Goal: Task Accomplishment & Management: Complete application form

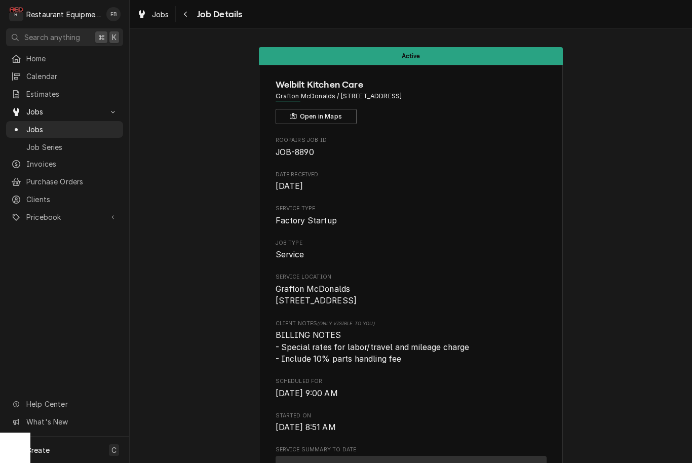
scroll to position [1669, 0]
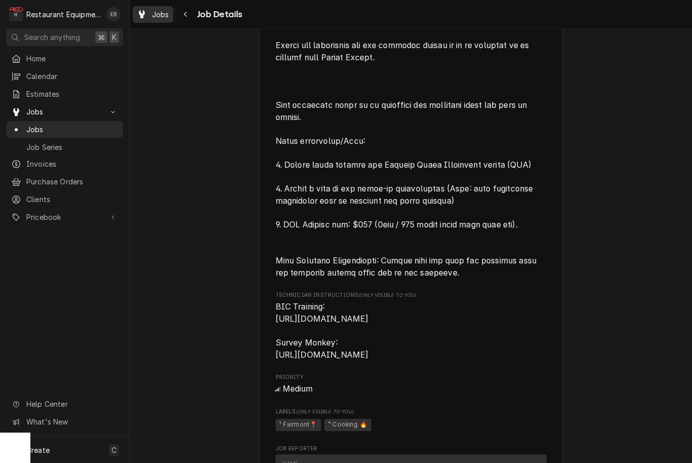
click at [162, 13] on span "Jobs" at bounding box center [160, 14] width 17 height 11
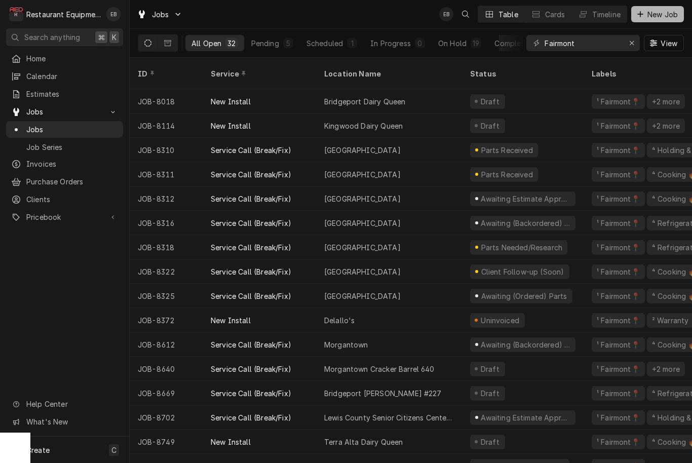
click at [662, 12] on span "New Job" at bounding box center [662, 14] width 34 height 11
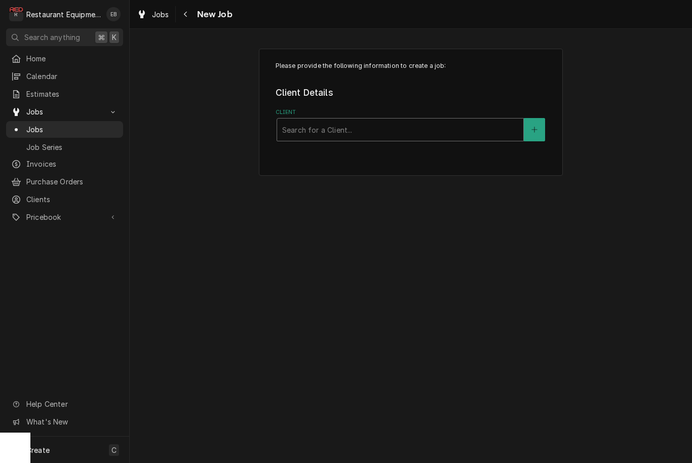
click at [390, 127] on div "Client" at bounding box center [400, 130] width 236 height 18
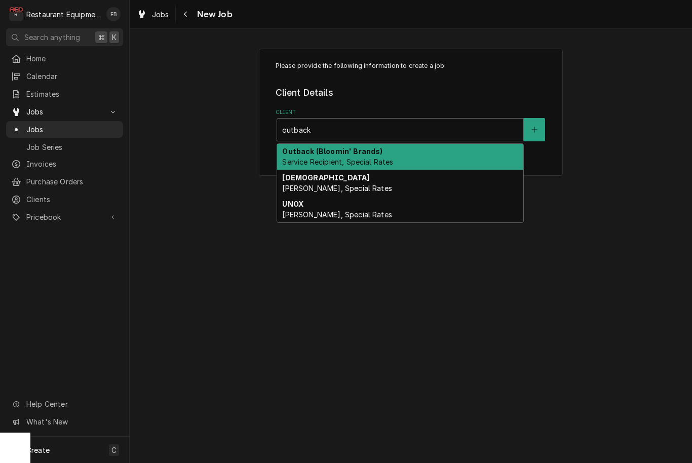
click at [348, 152] on strong "Outback (Bloomin' Brands)" at bounding box center [332, 151] width 100 height 9
type input "outback"
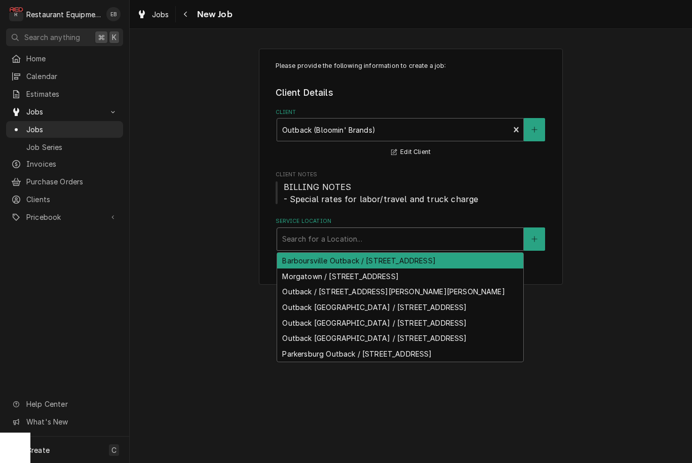
click at [354, 240] on div "Search for a Location..." at bounding box center [400, 239] width 236 height 11
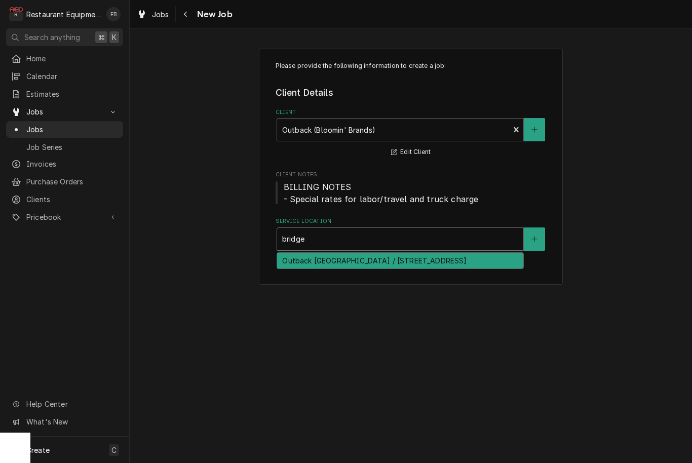
click at [372, 269] on div "Outback Bridgeport / 3000 Meadowbrook Mall Rd, Bridgeport, WV 26330" at bounding box center [400, 261] width 246 height 16
type input "bridge"
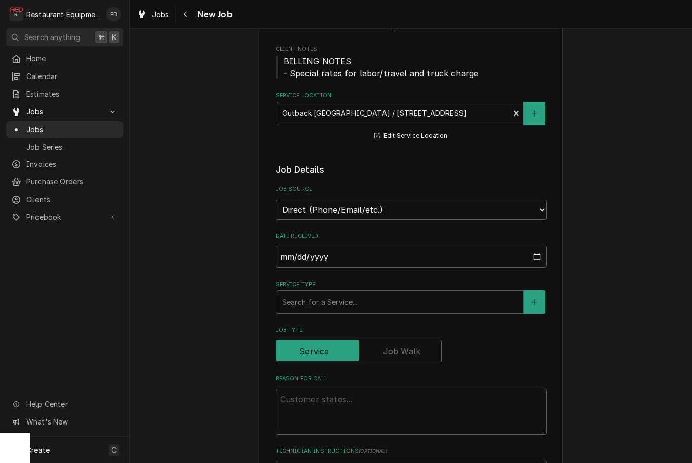
scroll to position [125, 0]
click at [383, 295] on div "Service Type" at bounding box center [400, 302] width 236 height 18
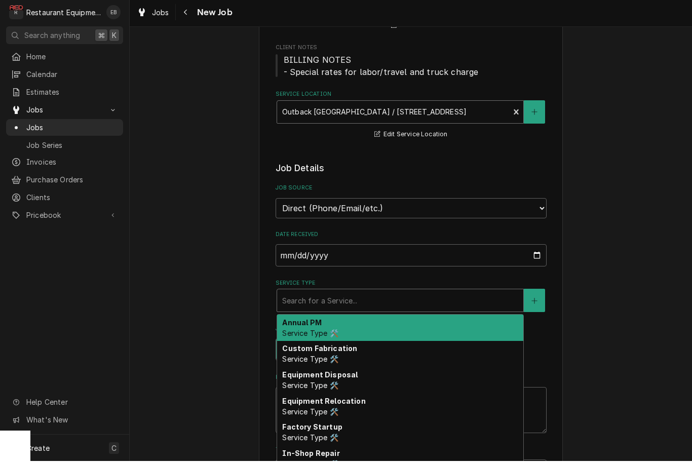
type textarea "x"
type input "b"
type textarea "x"
type input "br"
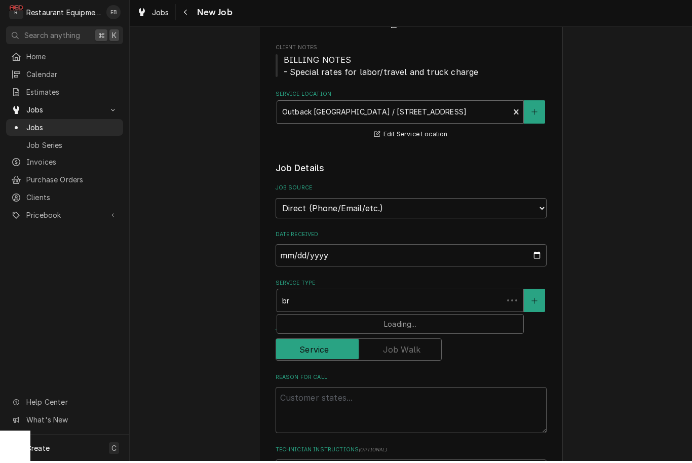
type textarea "x"
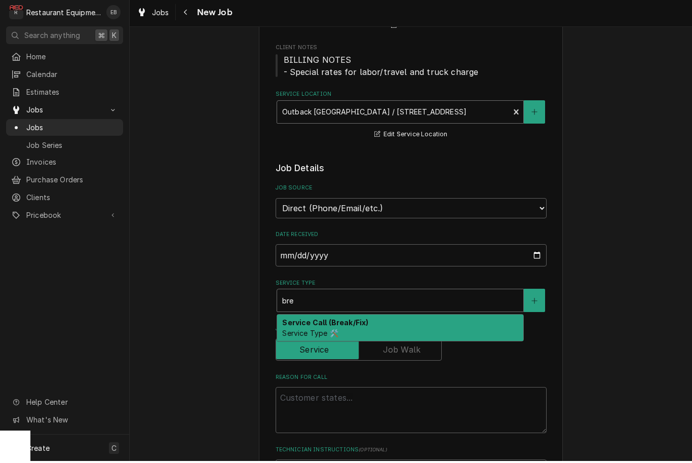
click at [359, 317] on div "Service Call (Break/Fix) Service Type 🛠️" at bounding box center [400, 330] width 246 height 26
type input "bre"
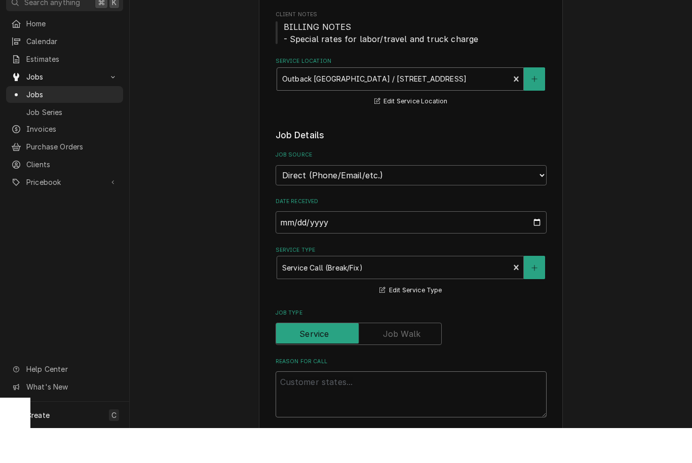
type textarea "x"
type textarea "D"
type textarea "x"
click at [326, 406] on textarea "Reason For Call" at bounding box center [411, 429] width 271 height 46
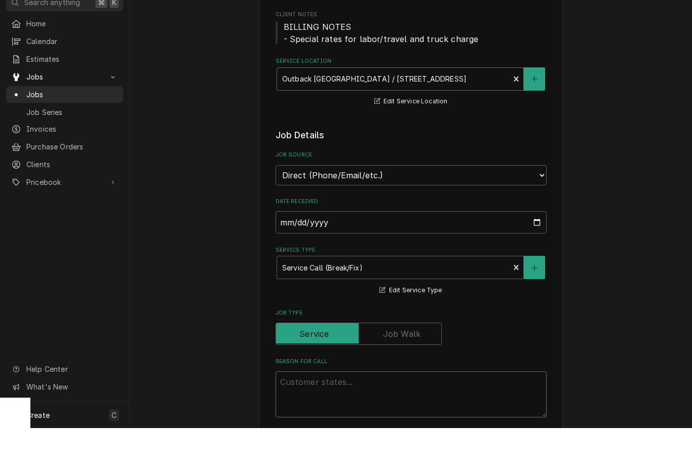
paste textarea "GPLM/Hinge Right - 1, "Brand" UNOX, "Model #"Unox XAVC-06FS- GPLM/Hinge Right, …"
type textarea "x"
type textarea "GPLM/Hinge Right - 1, "Brand" UNOX, "Model #"Unox XAVC-06FS- GPLM/Hinge Right, …"
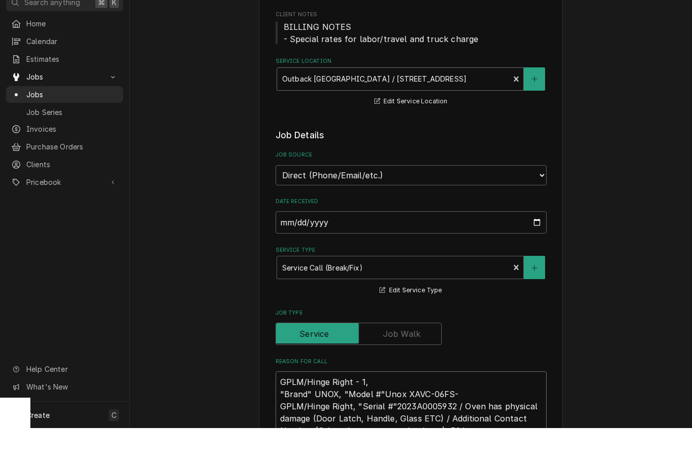
scroll to position [398, 0]
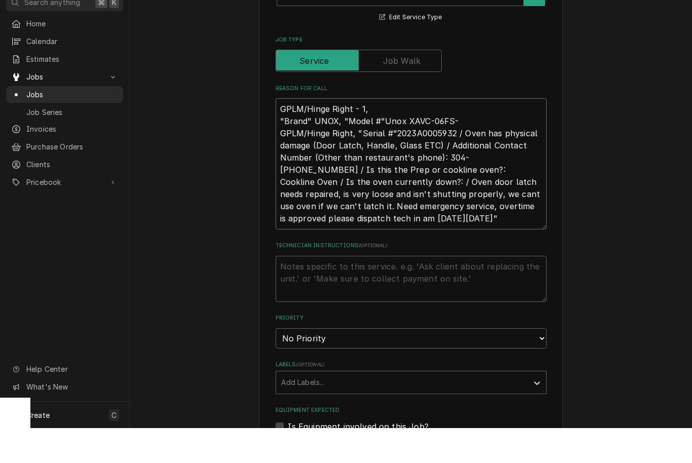
click at [276, 133] on textarea "GPLM/Hinge Right - 1, "Brand" UNOX, "Model #"Unox XAVC-06FS- GPLM/Hinge Right, …" at bounding box center [411, 198] width 271 height 131
type textarea "x"
type textarea "GPLM/Hinge Right - 1, "Brand" UNOX, "Model #"Unox XAVC-06FS- GPLM/Hinge Right, …"
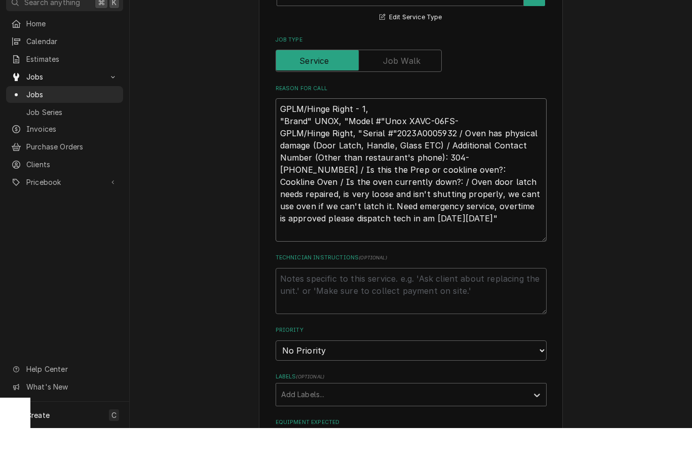
type textarea "x"
type textarea "GPLM/Hinge Right - 1, "Brand" UNOX, "Model #"Unox XAVC-06FS- GPLM/Hinge Right, …"
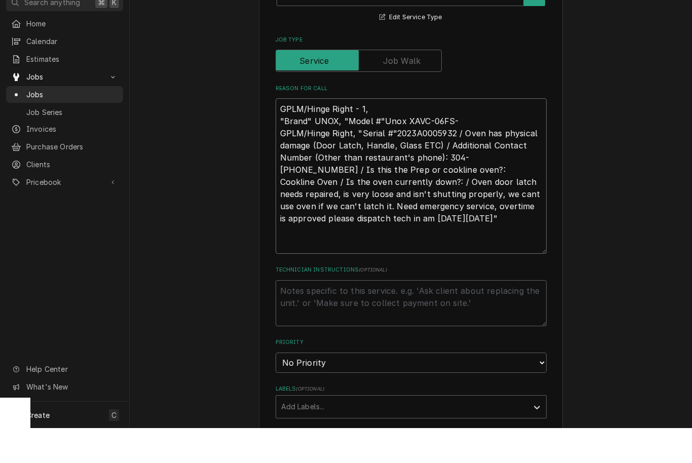
type textarea "x"
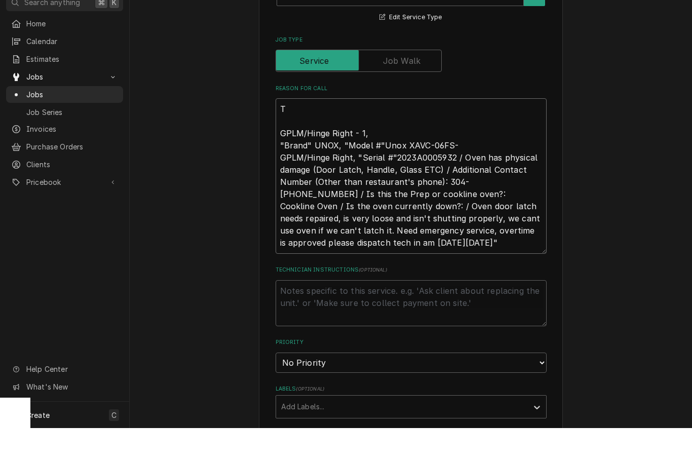
type textarea "TN GPLM/Hinge Right - 1, "Brand" UNOX, "Model #"Unox XAVC-06FS- GPLM/Hinge Righ…"
type textarea "x"
type textarea "TN$ GPLM/Hinge Right - 1, "Brand" UNOX, "Model #"Unox XAVC-06FS- GPLM/Hinge Rig…"
type textarea "x"
type textarea "TN GPLM/Hinge Right - 1, "Brand" UNOX, "Model #"Unox XAVC-06FS- GPLM/Hinge Righ…"
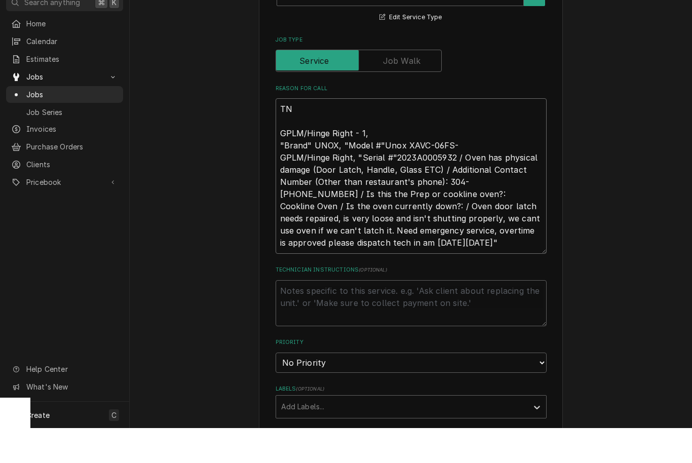
type textarea "x"
type textarea "TN3 GPLM/Hinge Right - 1, "Brand" UNOX, "Model #"Unox XAVC-06FS- GPLM/Hinge Rig…"
type textarea "x"
type textarea "TN GPLM/Hinge Right - 1, "Brand" UNOX, "Model #"Unox XAVC-06FS- GPLM/Hinge Righ…"
type textarea "x"
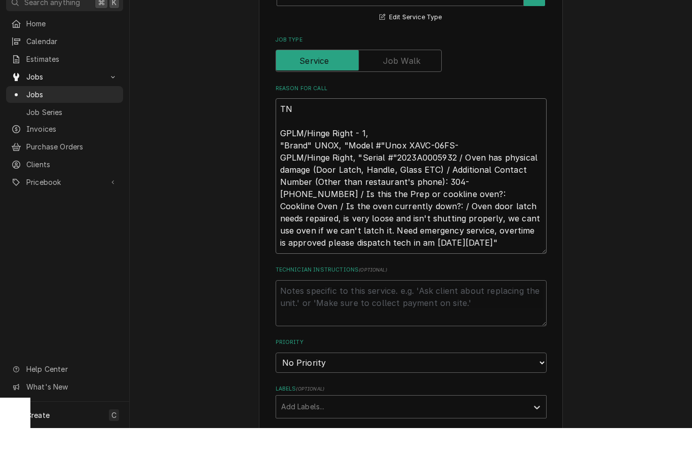
type textarea "TN# GPLM/Hinge Right - 1, "Brand" UNOX, "Model #"Unox XAVC-06FS- GPLM/Hinge Rig…"
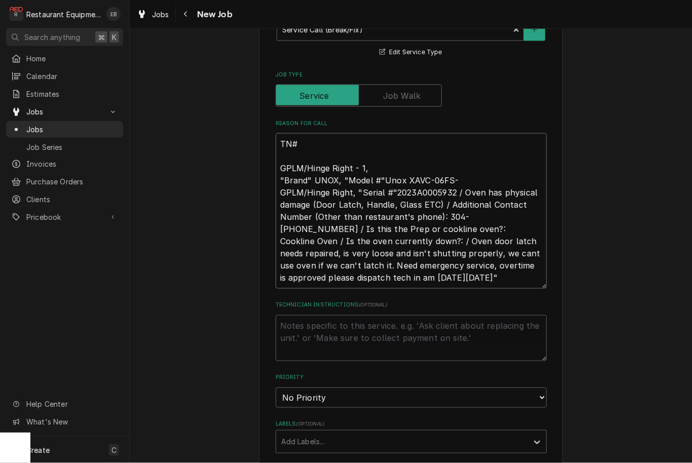
click at [321, 137] on textarea "TN# GPLM/Hinge Right - 1, "Brand" UNOX, "Model #"Unox XAVC-06FS- GPLM/Hinge Rig…" at bounding box center [411, 211] width 271 height 156
paste textarea "327023632"
type textarea "x"
type textarea "TN#327023632 GPLM/Hinge Right - 1, "Brand" UNOX, "Model #"Unox XAVC-06FS- GPLM/…"
type textarea "x"
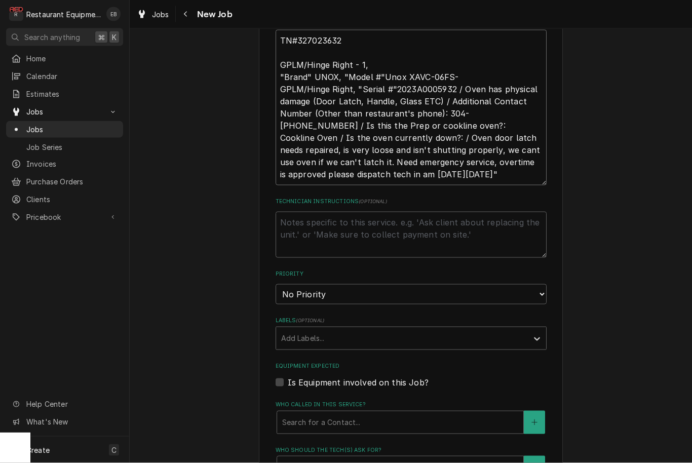
scroll to position [509, 0]
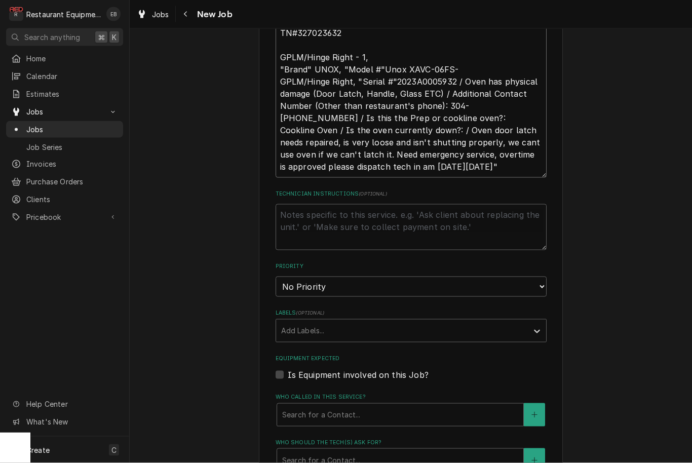
type textarea "TN#327023632 GPLM/Hinge Right - 1, "Brand" UNOX, "Model #"Unox XAVC-06FS- GPLM/…"
select select "1"
click at [390, 322] on div "Labels" at bounding box center [402, 331] width 242 height 18
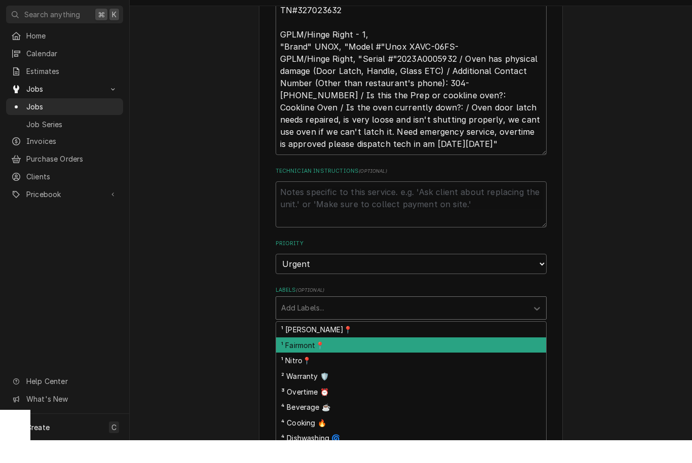
click at [369, 360] on div "¹ Fairmont📍" at bounding box center [411, 368] width 270 height 16
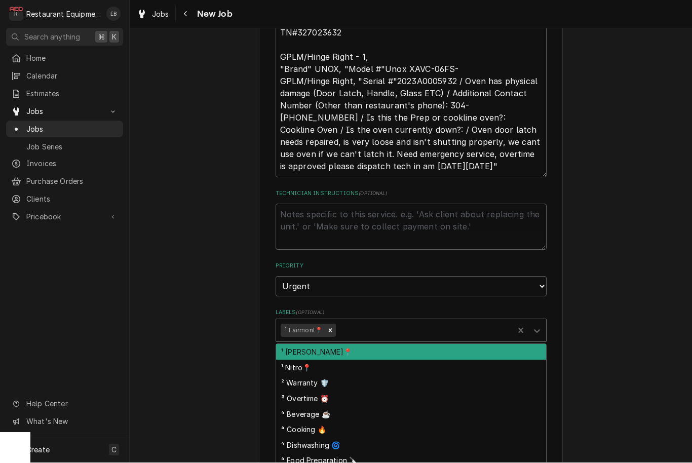
click at [397, 322] on div "Labels" at bounding box center [423, 331] width 171 height 18
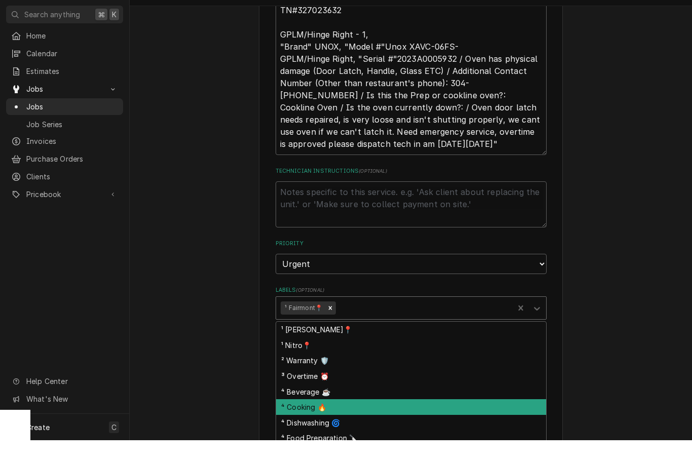
click at [346, 422] on div "⁴ Cooking 🔥" at bounding box center [411, 430] width 270 height 16
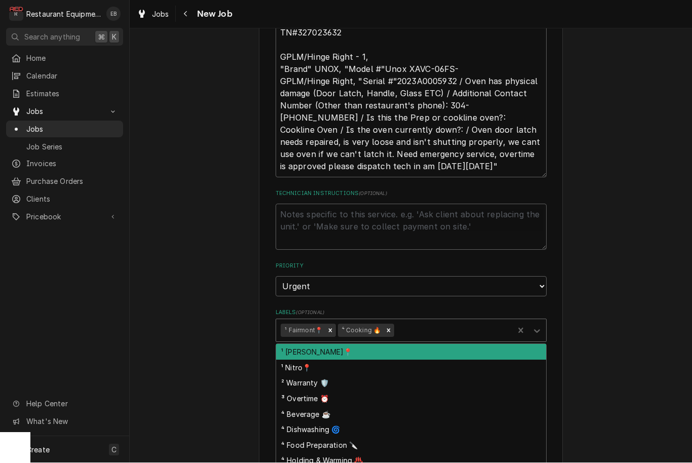
click at [418, 322] on div "Labels" at bounding box center [452, 331] width 112 height 18
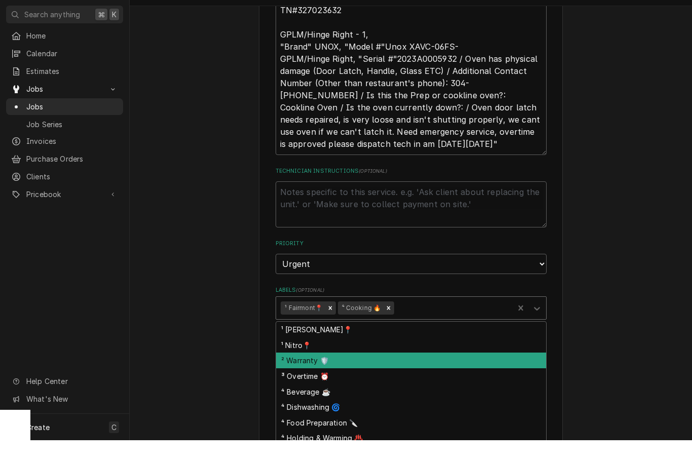
click at [365, 375] on div "² Warranty 🛡️" at bounding box center [411, 383] width 270 height 16
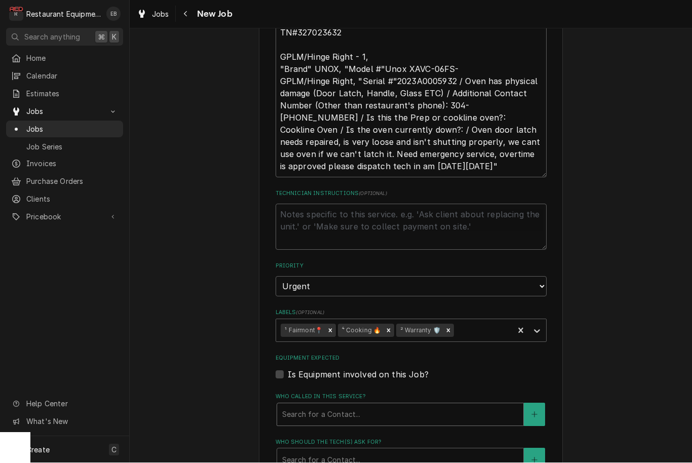
click at [355, 403] on div "Search for a Contact..." at bounding box center [400, 414] width 247 height 23
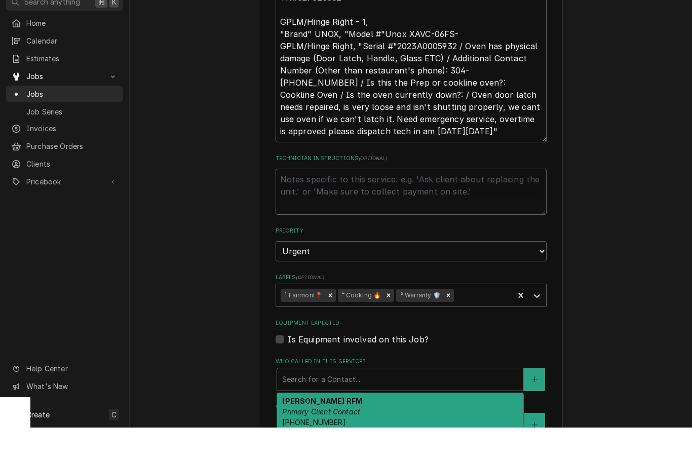
click at [344, 429] on div "Chris RFM Primary Client Contact (540) 838-1760" at bounding box center [400, 447] width 246 height 37
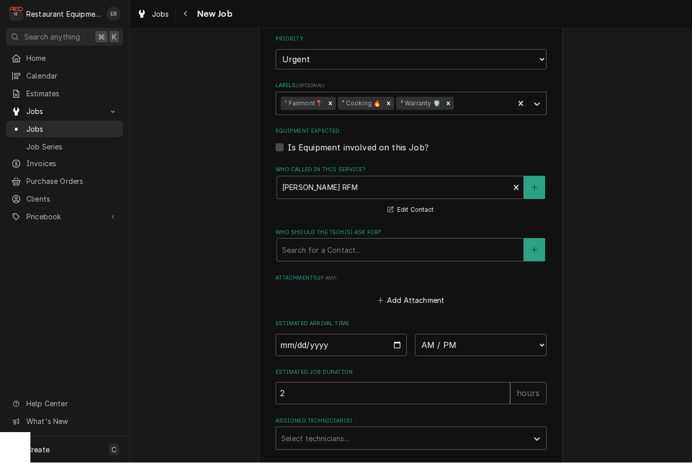
scroll to position [788, 0]
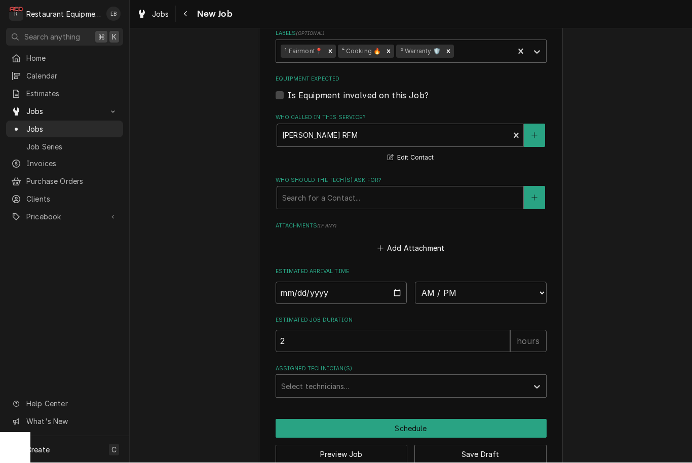
click at [370, 189] on div "Who should the tech(s) ask for?" at bounding box center [400, 198] width 236 height 18
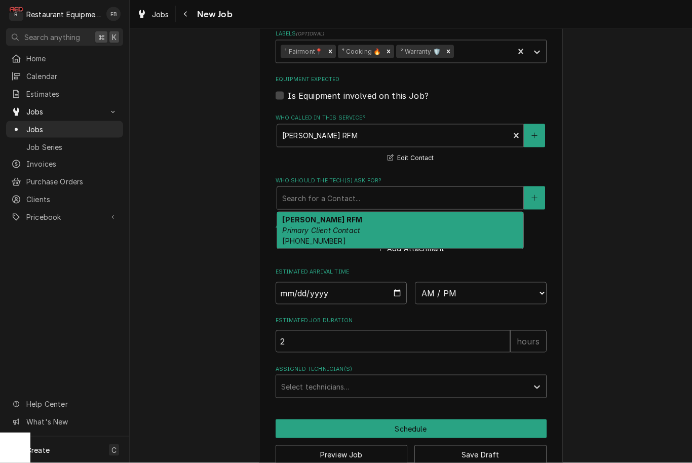
click at [363, 212] on div "Chris RFM Primary Client Contact (540) 838-1760" at bounding box center [400, 230] width 246 height 37
type textarea "x"
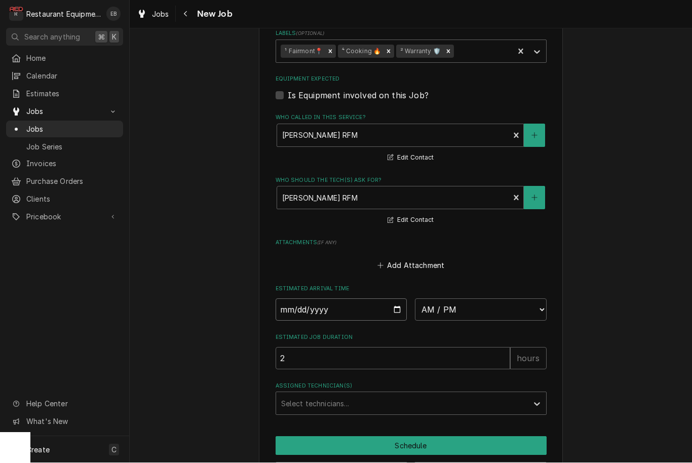
type input "2025-09-27"
click at [360, 299] on input "2025-09-27" at bounding box center [342, 310] width 132 height 22
type textarea "x"
select select "10:00:00"
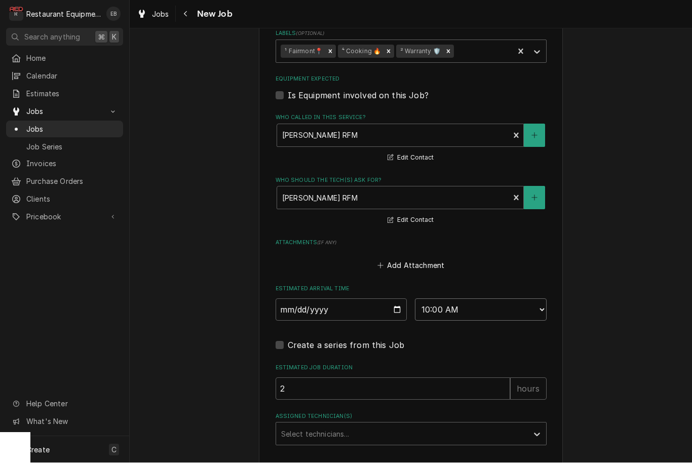
type textarea "x"
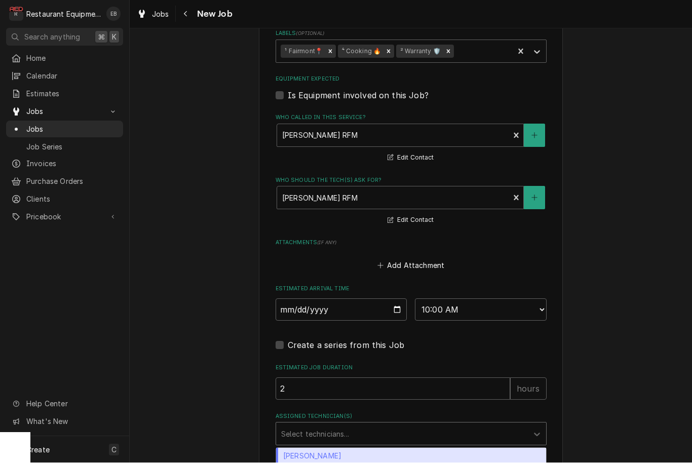
drag, startPoint x: 385, startPoint y: 420, endPoint x: 385, endPoint y: 455, distance: 35.0
click at [385, 423] on div "Bryan Sanders, 1 of 17. 17 results available. Use Up and Down to choose options…" at bounding box center [411, 434] width 271 height 23
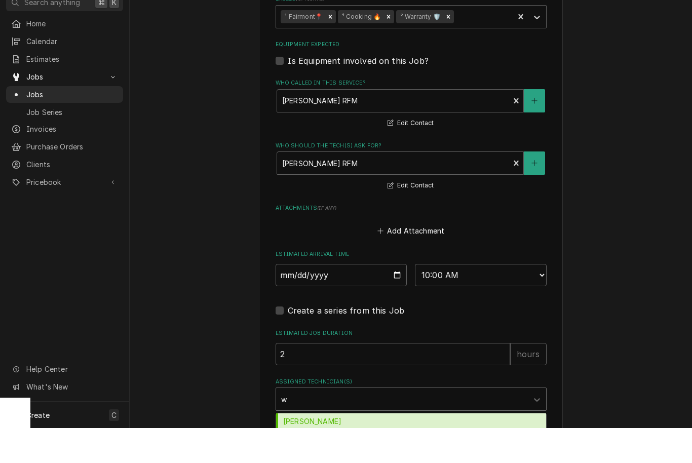
scroll to position [0, 0]
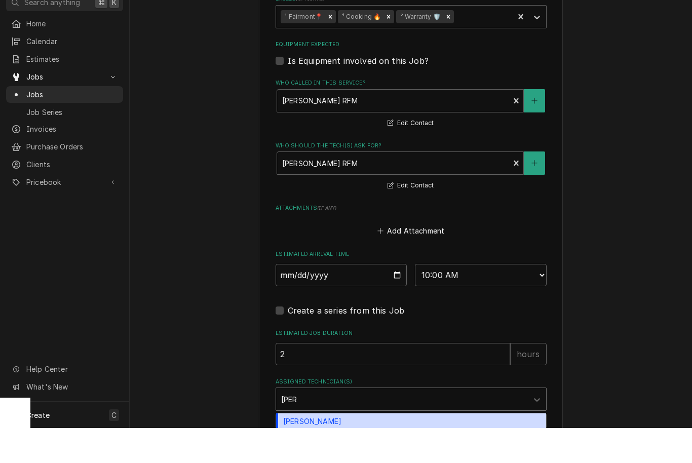
click at [359, 448] on div "Wesley Fisher" at bounding box center [411, 456] width 270 height 16
type input "wes"
type textarea "x"
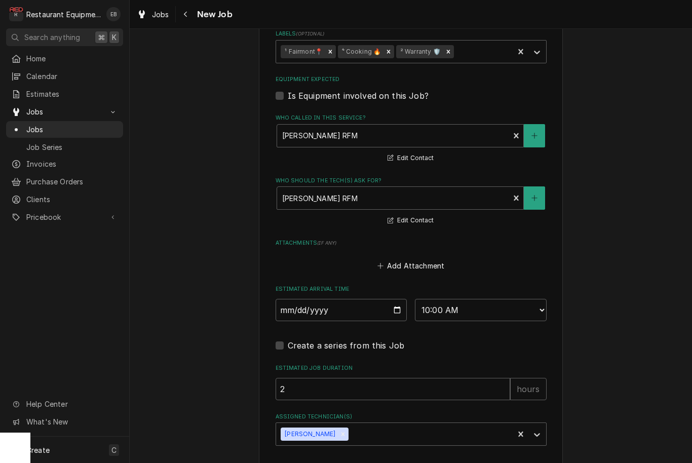
type textarea "x"
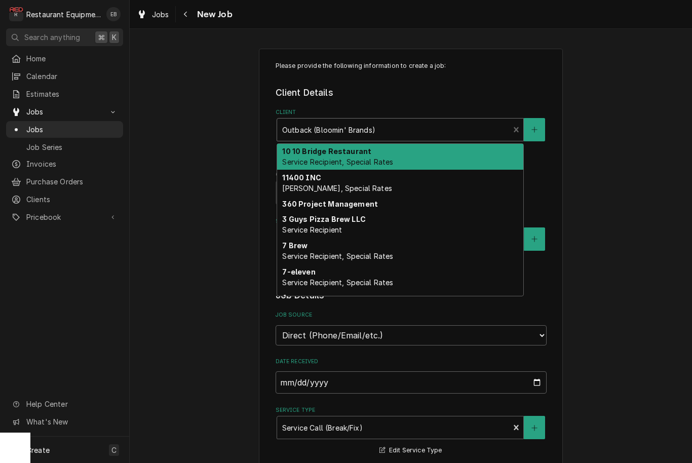
click at [406, 131] on div "Client" at bounding box center [393, 130] width 222 height 18
type input "u"
type textarea "x"
type input "un"
type textarea "x"
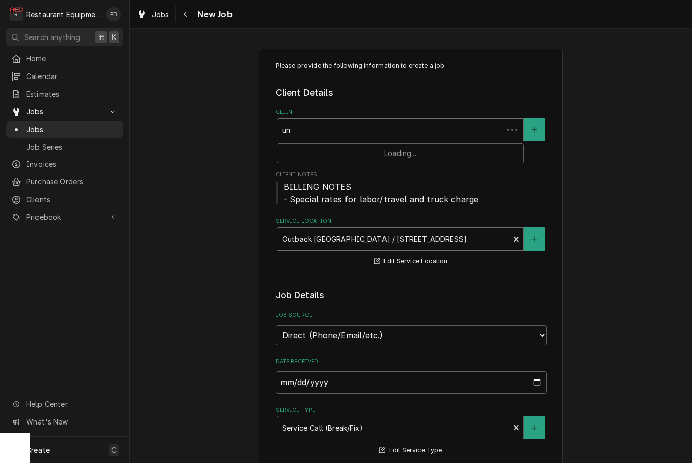
type input "uno"
type textarea "x"
type input "unox"
type textarea "x"
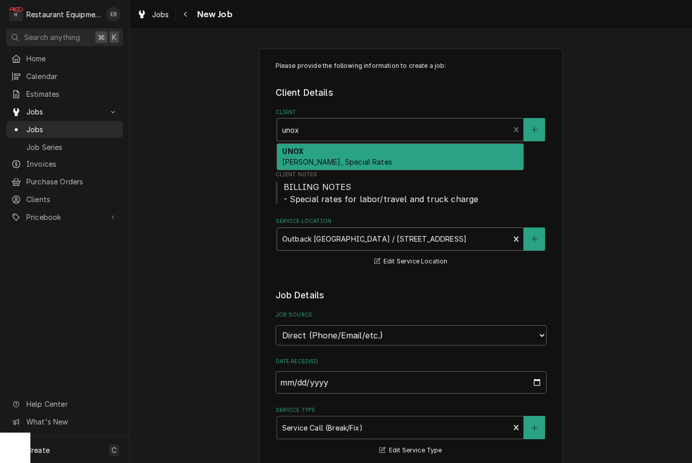
click at [358, 151] on div "UNOX Bill Payer, Special Rates" at bounding box center [400, 157] width 246 height 26
type input "unox"
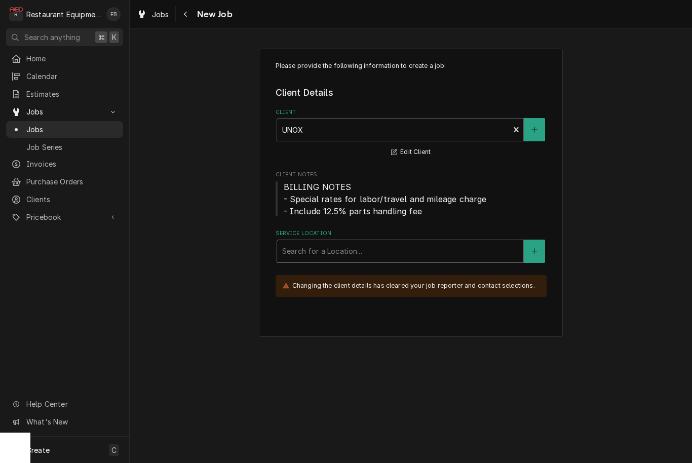
click at [358, 250] on div "Search for a Location..." at bounding box center [400, 251] width 236 height 11
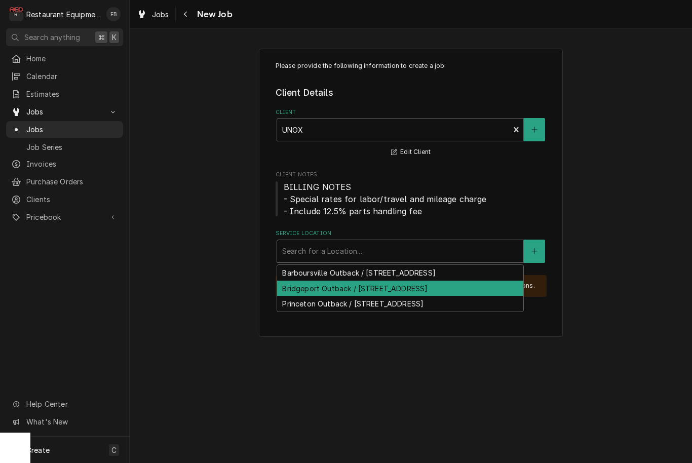
click at [365, 296] on div "Bridgeport Outback / 3000 Meadowbrook Mall Rd, Bridgeport, WV 26330" at bounding box center [400, 289] width 246 height 16
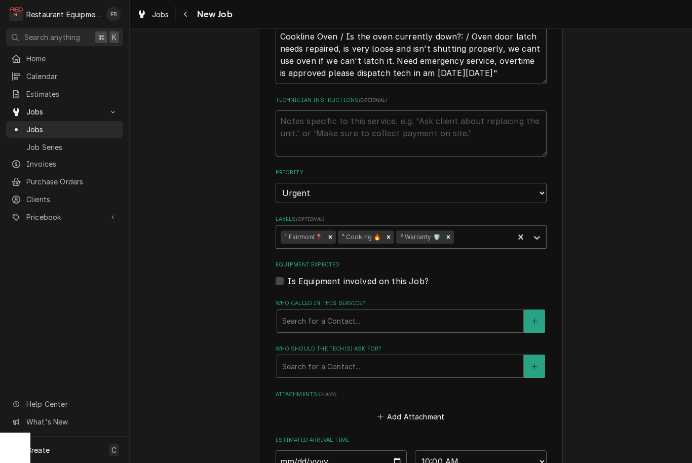
scroll to position [616, 0]
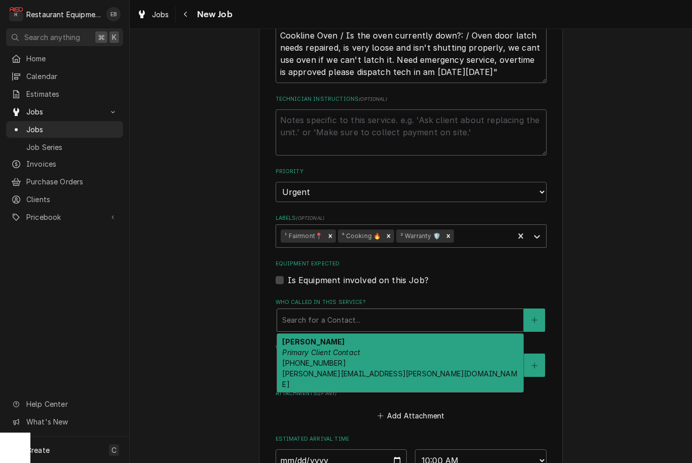
click at [400, 311] on div "Who called in this service?" at bounding box center [400, 320] width 236 height 18
click at [369, 334] on div "Joey Primary Client Contact (800) 489-8669 x7048661317 joey.simon@unox.com" at bounding box center [400, 363] width 246 height 58
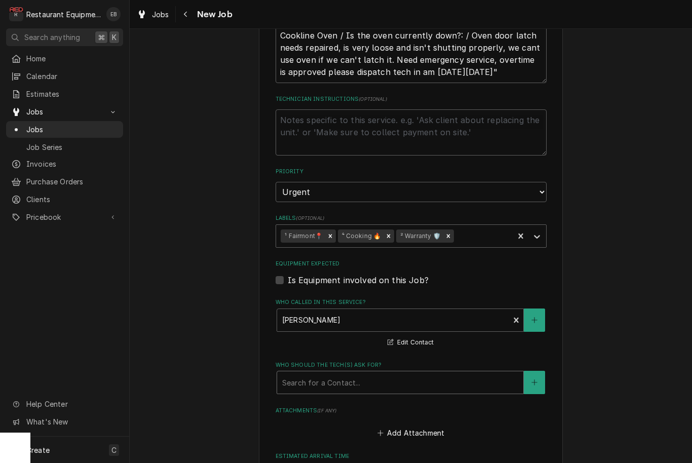
click at [372, 373] on div "Who should the tech(s) ask for?" at bounding box center [400, 382] width 236 height 18
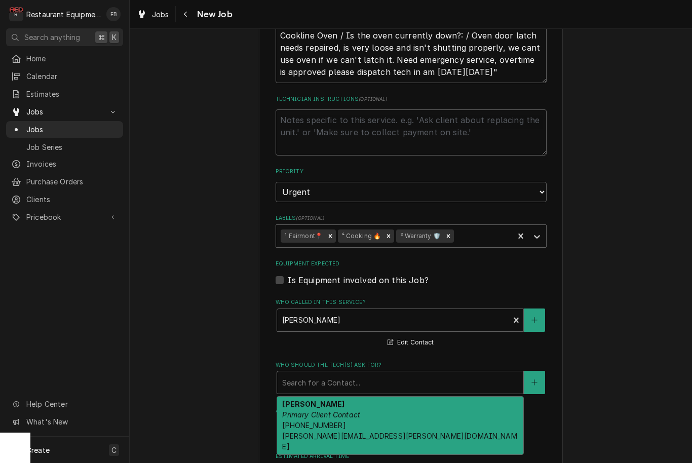
click at [364, 421] on span "(800) 489-8669 x7048661317 joey.simon@unox.com" at bounding box center [399, 436] width 235 height 30
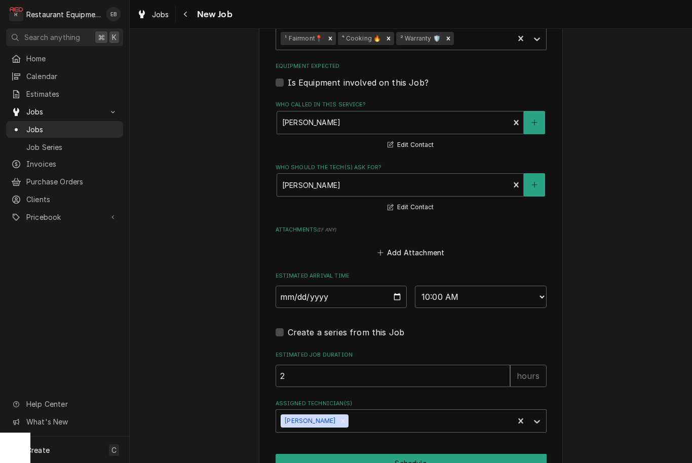
scroll to position [837, 0]
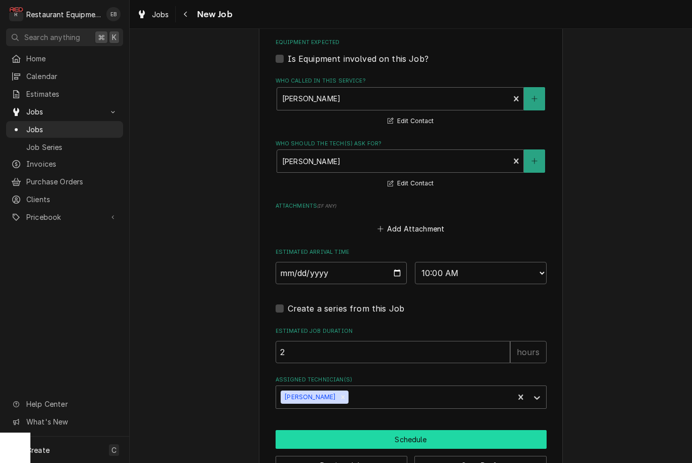
click at [423, 430] on button "Schedule" at bounding box center [411, 439] width 271 height 19
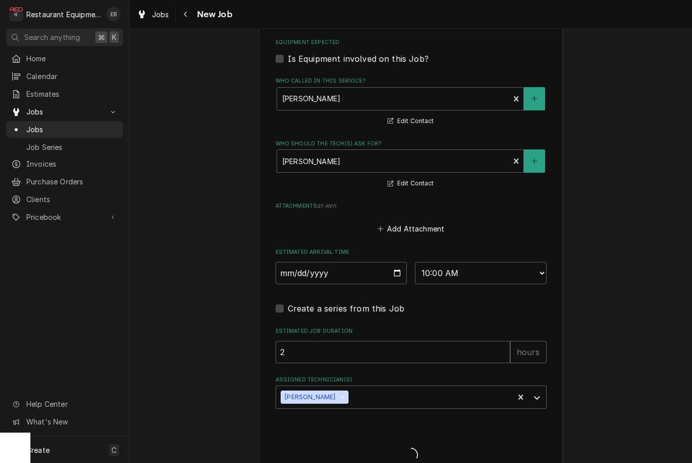
type textarea "x"
